Goal: Task Accomplishment & Management: Complete application form

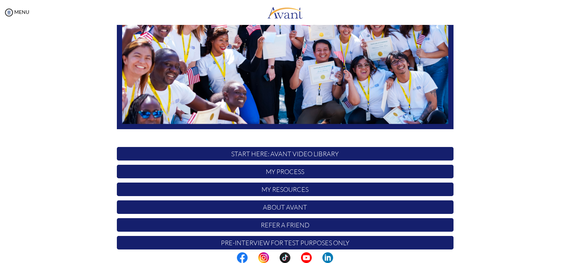
scroll to position [133, 0]
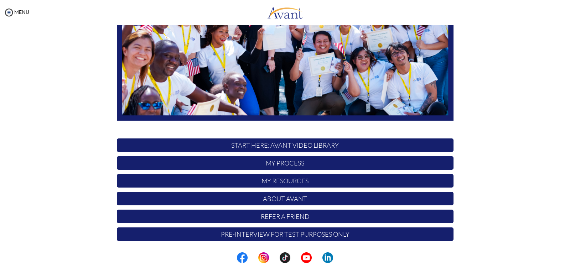
click at [299, 235] on p "Pre-Interview for test purposes only" at bounding box center [285, 235] width 337 height 14
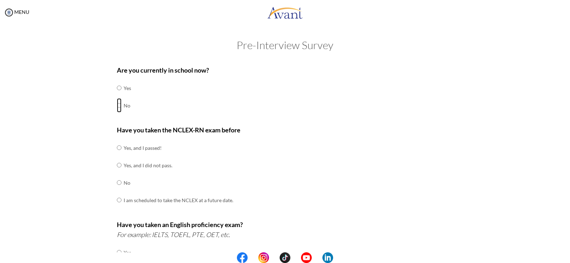
click at [117, 106] on input "radio" at bounding box center [119, 105] width 5 height 14
radio input "true"
click at [117, 106] on input "radio" at bounding box center [119, 105] width 5 height 14
drag, startPoint x: 117, startPoint y: 183, endPoint x: 130, endPoint y: 178, distance: 14.0
click at [117, 182] on input "radio" at bounding box center [119, 183] width 5 height 14
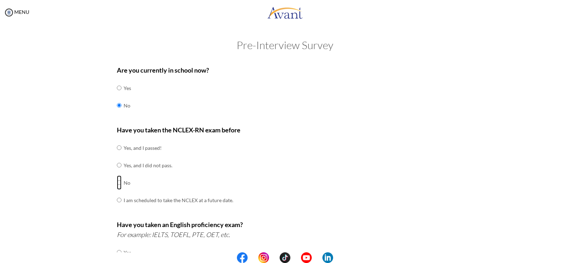
radio input "true"
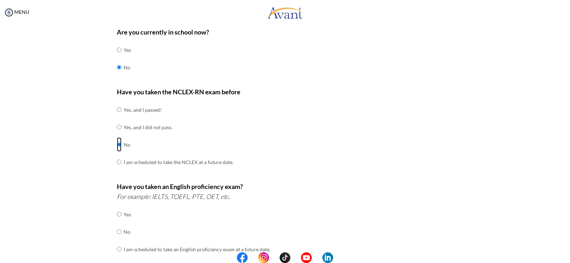
scroll to position [107, 0]
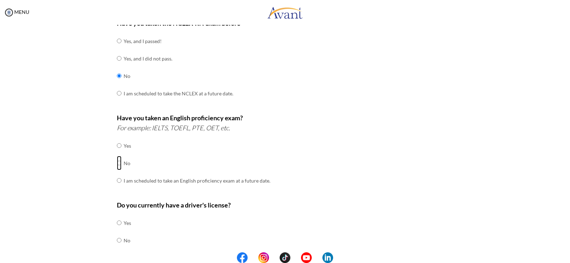
click at [117, 164] on input "radio" at bounding box center [119, 163] width 5 height 14
radio input "true"
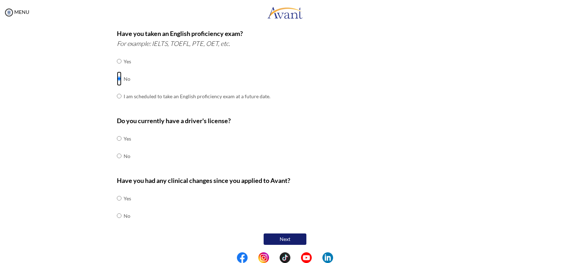
scroll to position [193, 0]
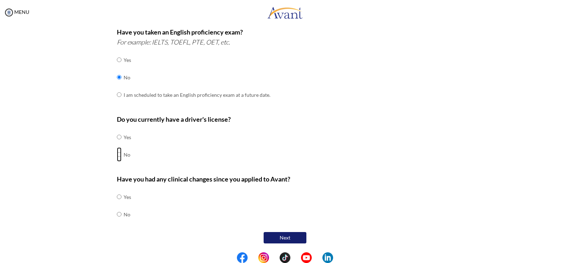
click at [117, 154] on input "radio" at bounding box center [119, 155] width 5 height 14
radio input "true"
click at [117, 215] on input "radio" at bounding box center [119, 214] width 5 height 14
radio input "true"
click at [288, 240] on button "Next" at bounding box center [285, 237] width 43 height 11
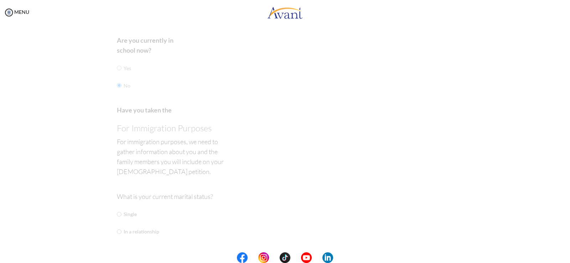
scroll to position [14, 0]
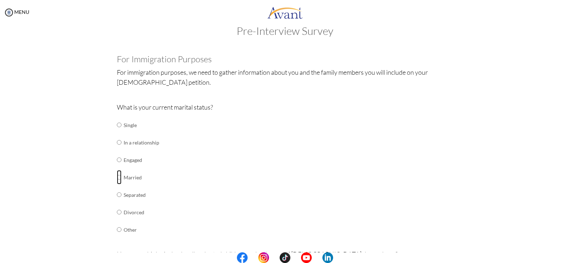
click at [117, 178] on input "radio" at bounding box center [119, 177] width 5 height 14
radio input "true"
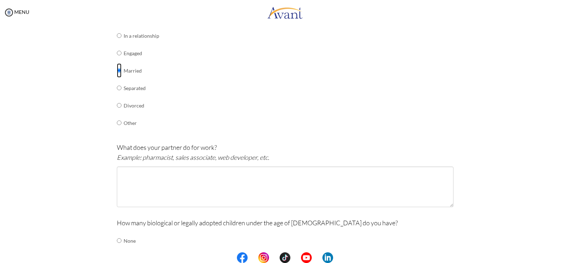
scroll to position [157, 0]
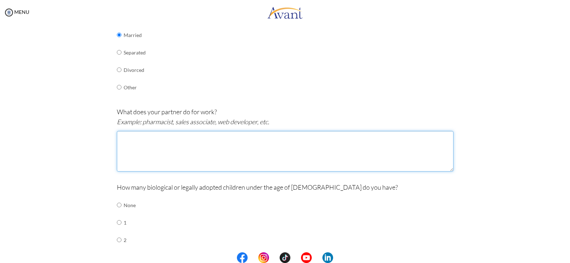
click at [148, 148] on textarea at bounding box center [285, 151] width 337 height 41
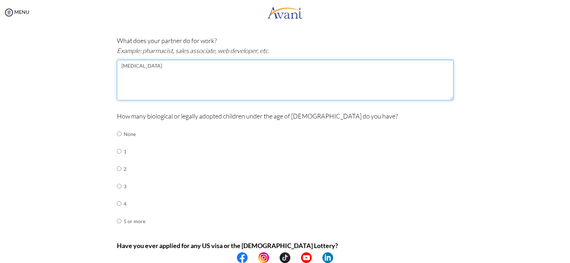
type textarea "[MEDICAL_DATA]"
click at [117, 171] on input "radio" at bounding box center [119, 169] width 5 height 14
radio input "true"
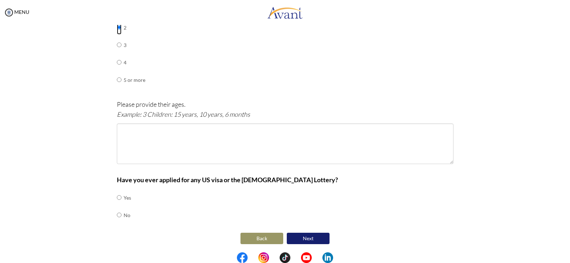
scroll to position [370, 0]
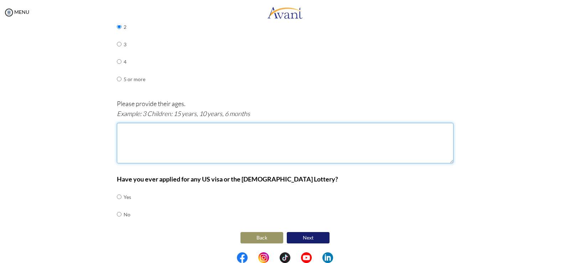
click at [133, 135] on textarea at bounding box center [285, 143] width 337 height 41
type textarea "1"
type textarea "1.[DEMOGRAPHIC_DATA] 2.[DEMOGRAPHIC_DATA]"
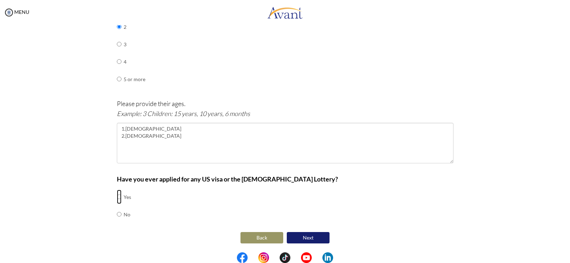
click at [118, 198] on input "radio" at bounding box center [119, 197] width 5 height 14
radio input "true"
click at [311, 240] on button "Next" at bounding box center [308, 237] width 43 height 11
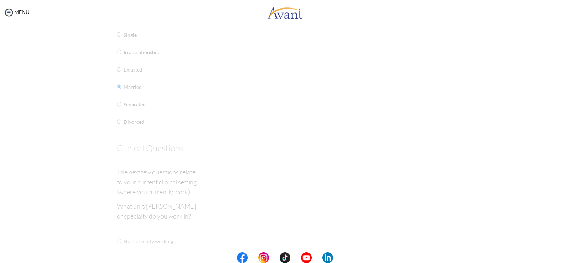
scroll to position [14, 0]
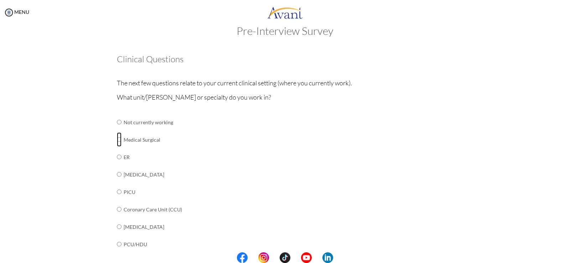
click at [117, 140] on input "radio" at bounding box center [119, 140] width 5 height 14
radio input "true"
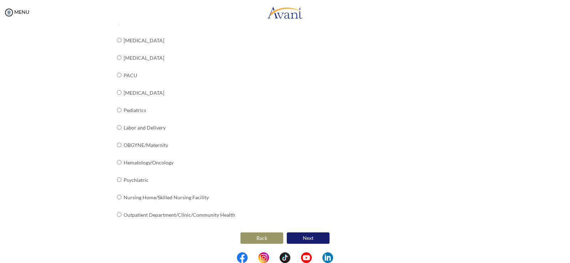
scroll to position [254, 0]
click at [311, 241] on button "Next" at bounding box center [308, 237] width 43 height 11
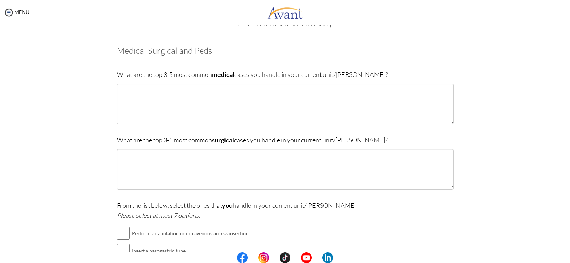
scroll to position [36, 0]
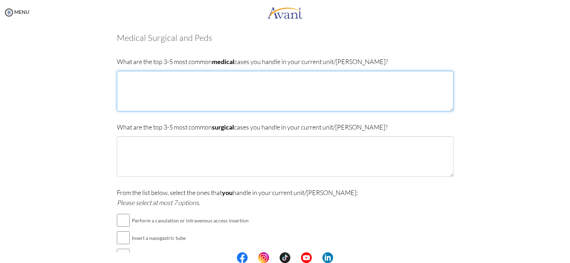
click at [151, 80] on textarea at bounding box center [285, 91] width 337 height 41
type textarea "d"
click at [181, 79] on textarea "[MEDICAL_DATA], [MEDICAL_DATA] and" at bounding box center [285, 91] width 337 height 41
type textarea "[MEDICAL_DATA], [MEDICAL_DATA] and"
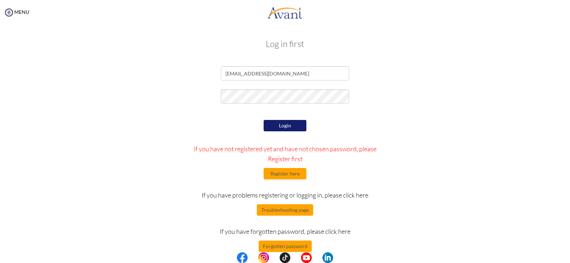
click at [281, 124] on button "Login" at bounding box center [285, 125] width 43 height 11
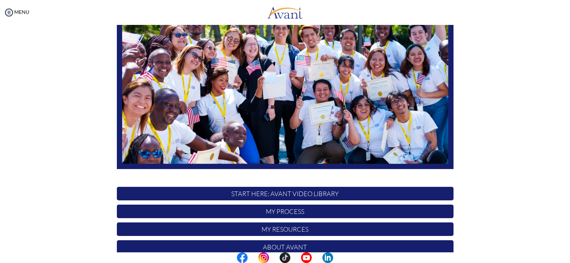
scroll to position [133, 0]
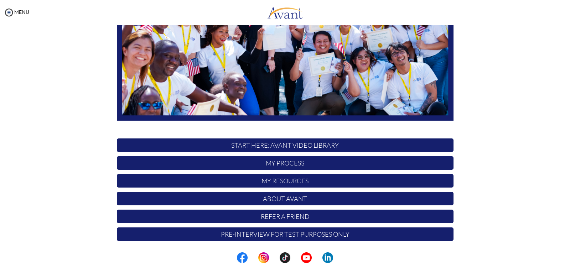
click at [299, 234] on p "Pre-Interview for test purposes only" at bounding box center [285, 235] width 337 height 14
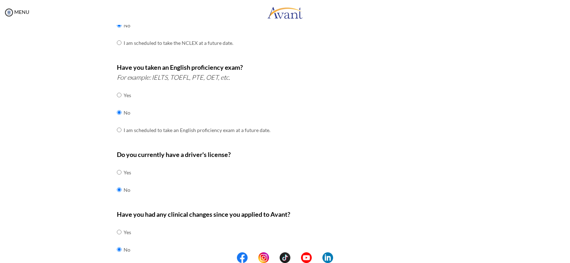
scroll to position [193, 0]
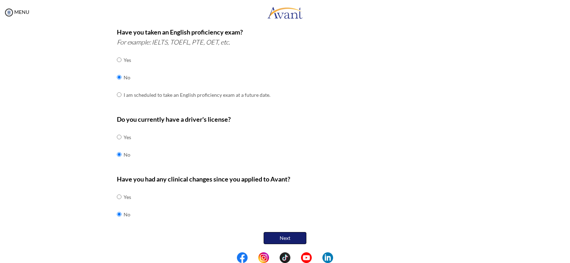
click at [284, 235] on button "Next" at bounding box center [285, 238] width 43 height 12
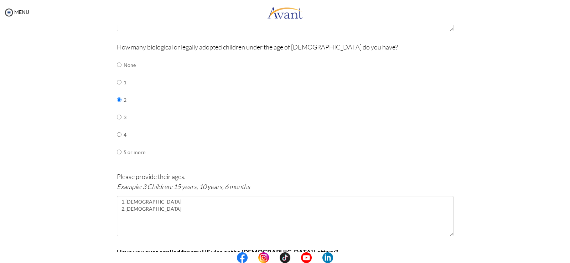
scroll to position [370, 0]
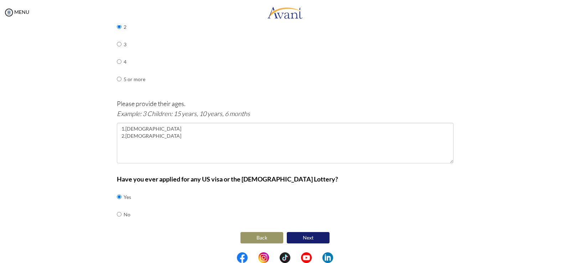
click at [302, 238] on button "Next" at bounding box center [308, 237] width 43 height 11
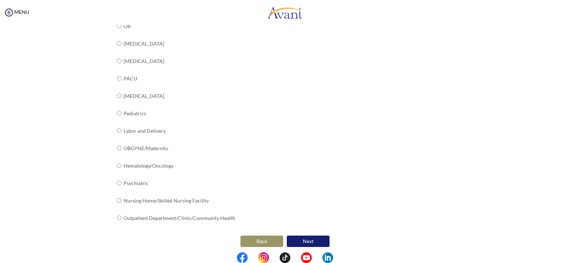
scroll to position [254, 0]
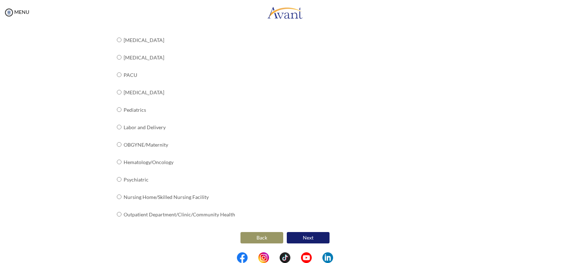
click at [310, 238] on button "Next" at bounding box center [308, 237] width 43 height 11
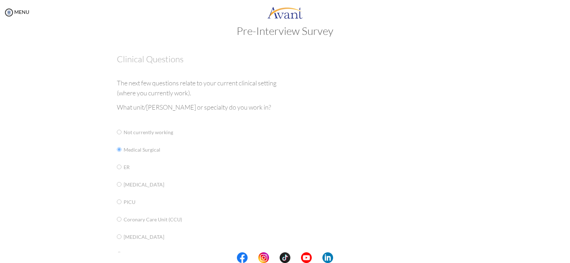
scroll to position [0, 0]
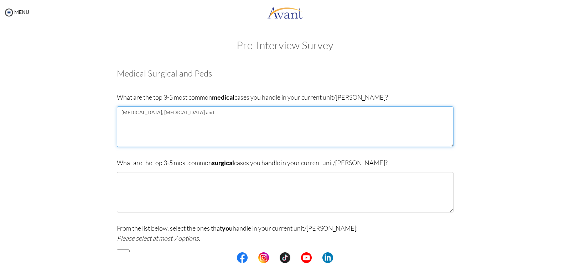
click at [183, 113] on textarea "[MEDICAL_DATA], [MEDICAL_DATA] and" at bounding box center [285, 127] width 337 height 41
type textarea "[MEDICAL_DATA], [MEDICAL_DATA] and Respiratory infections"
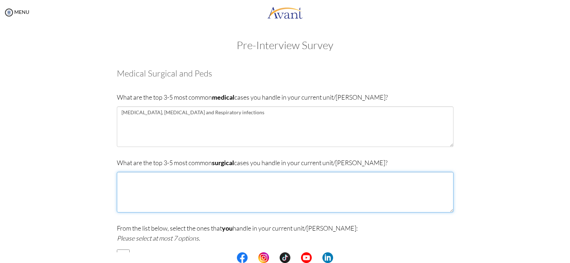
click at [156, 191] on textarea at bounding box center [285, 192] width 337 height 41
drag, startPoint x: 164, startPoint y: 178, endPoint x: 156, endPoint y: 188, distance: 12.3
drag, startPoint x: 156, startPoint y: 188, endPoint x: 153, endPoint y: 178, distance: 10.8
drag, startPoint x: 153, startPoint y: 178, endPoint x: 168, endPoint y: 186, distance: 17.2
drag, startPoint x: 168, startPoint y: 186, endPoint x: 163, endPoint y: 178, distance: 10.4
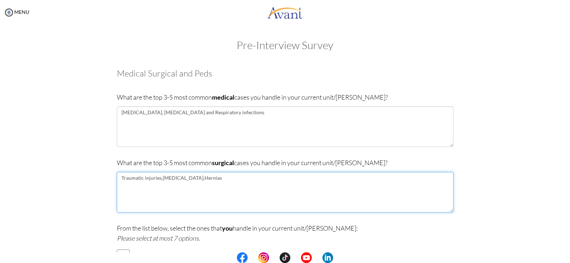
drag, startPoint x: 163, startPoint y: 178, endPoint x: 184, endPoint y: 184, distance: 22.3
click at [184, 184] on textarea "Traumatic injuries,[MEDICAL_DATA],Hernias" at bounding box center [285, 192] width 337 height 41
click at [226, 184] on textarea "Traumatic injuries,[MEDICAL_DATA],Hernias" at bounding box center [285, 192] width 337 height 41
drag, startPoint x: 180, startPoint y: 177, endPoint x: 178, endPoint y: 190, distance: 13.1
click at [178, 190] on textarea "Traumatic injuries,[MEDICAL_DATA],Hernias" at bounding box center [285, 192] width 337 height 41
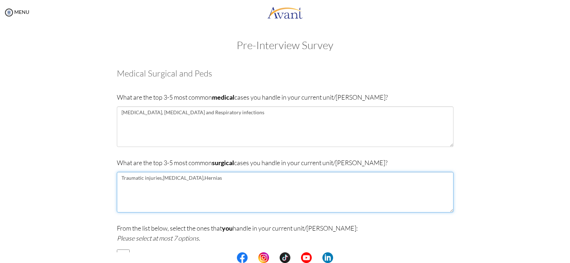
drag, startPoint x: 167, startPoint y: 180, endPoint x: 177, endPoint y: 192, distance: 15.9
click at [177, 192] on textarea "Traumatic injuries,[MEDICAL_DATA],Hernias" at bounding box center [285, 192] width 337 height 41
drag, startPoint x: 150, startPoint y: 188, endPoint x: 143, endPoint y: 186, distance: 6.9
click at [143, 187] on textarea "Traumatic injuries,[MEDICAL_DATA],Hernias" at bounding box center [285, 192] width 337 height 41
drag, startPoint x: 188, startPoint y: 180, endPoint x: 226, endPoint y: 194, distance: 40.8
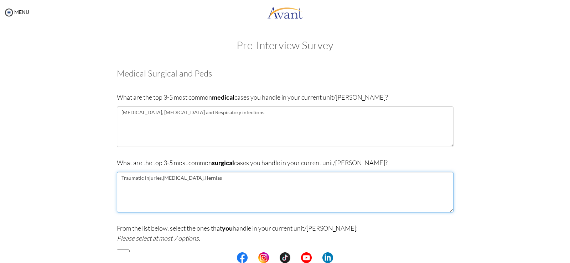
click at [226, 194] on textarea "Traumatic injuries,[MEDICAL_DATA],Hernias" at bounding box center [285, 192] width 337 height 41
click at [159, 178] on textarea "Traumatic injuries,[MEDICAL_DATA],Hernias" at bounding box center [285, 192] width 337 height 41
click at [186, 181] on textarea "Traumatic injuries, [MEDICAL_DATA],Hernias" at bounding box center [285, 192] width 337 height 41
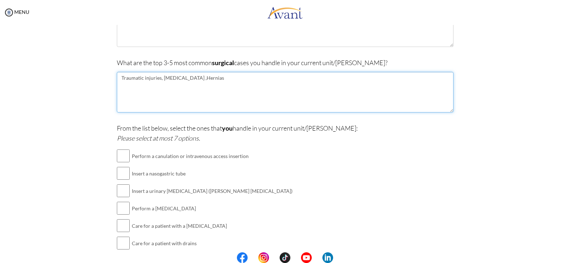
scroll to position [107, 0]
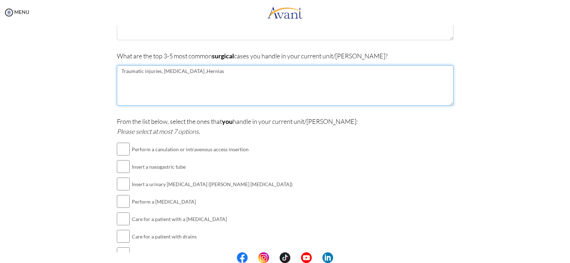
type textarea "Traumatic injuries, [MEDICAL_DATA] ,Hernias"
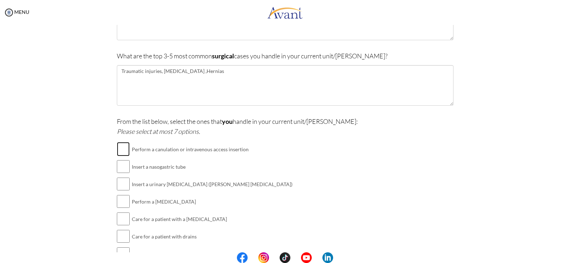
click at [122, 152] on input "checkbox" at bounding box center [123, 149] width 13 height 14
checkbox input "true"
click at [120, 166] on input "checkbox" at bounding box center [123, 167] width 13 height 14
checkbox input "true"
drag, startPoint x: 120, startPoint y: 186, endPoint x: 132, endPoint y: 183, distance: 12.2
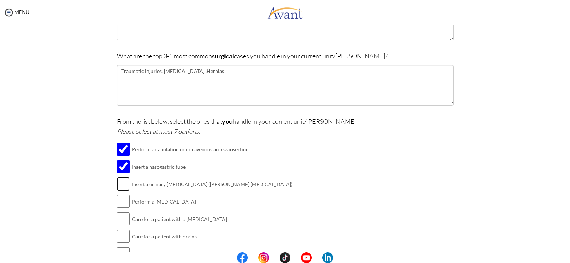
click at [122, 186] on input "checkbox" at bounding box center [123, 184] width 13 height 14
checkbox input "true"
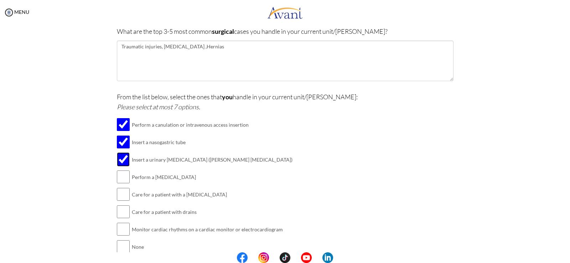
scroll to position [164, 0]
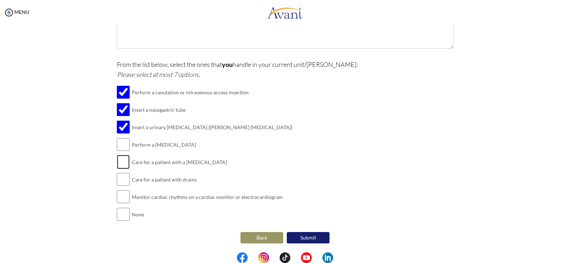
click at [122, 165] on input "checkbox" at bounding box center [123, 162] width 13 height 14
checkbox input "true"
click at [121, 179] on input "checkbox" at bounding box center [123, 180] width 13 height 14
checkbox input "true"
click at [124, 142] on input "checkbox" at bounding box center [123, 145] width 13 height 14
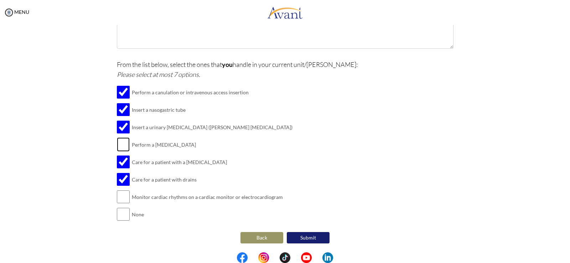
checkbox input "true"
click at [119, 198] on input "checkbox" at bounding box center [123, 197] width 13 height 14
checkbox input "true"
click at [310, 238] on button "Submit" at bounding box center [308, 237] width 43 height 11
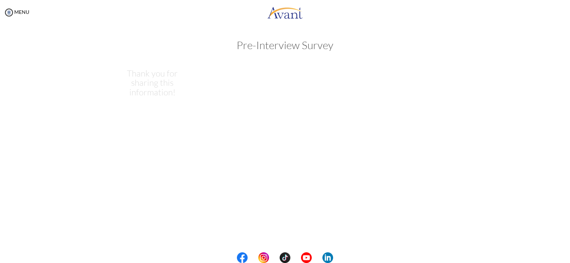
scroll to position [0, 0]
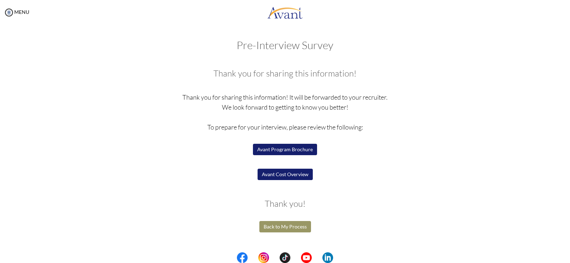
click at [281, 150] on button "Avant Program Brochure" at bounding box center [285, 149] width 64 height 11
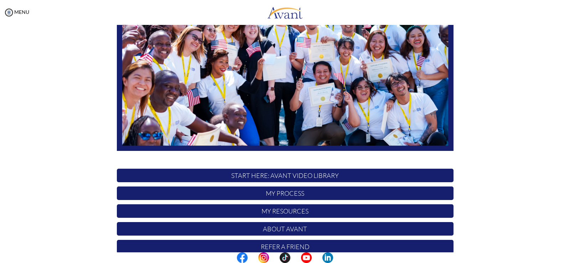
scroll to position [133, 0]
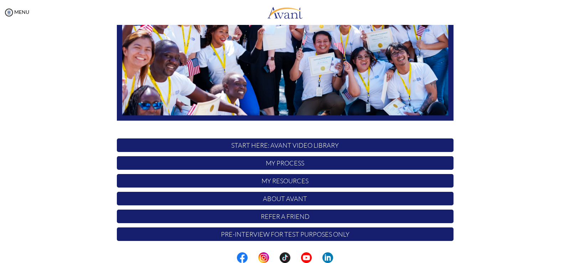
click at [281, 217] on p "Refer a Friend" at bounding box center [285, 217] width 337 height 14
